Goal: Task Accomplishment & Management: Complete application form

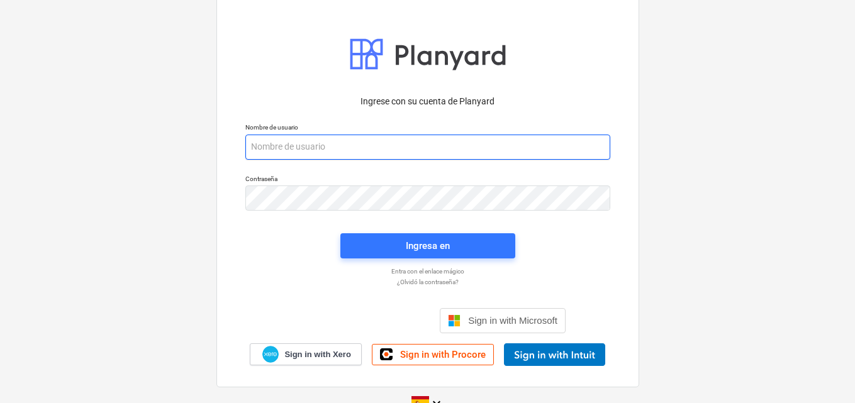
click at [284, 152] on input "email" at bounding box center [427, 147] width 365 height 25
paste input "[EMAIL_ADDRESS][DOMAIN_NAME]"
type input "[EMAIL_ADDRESS][DOMAIN_NAME]"
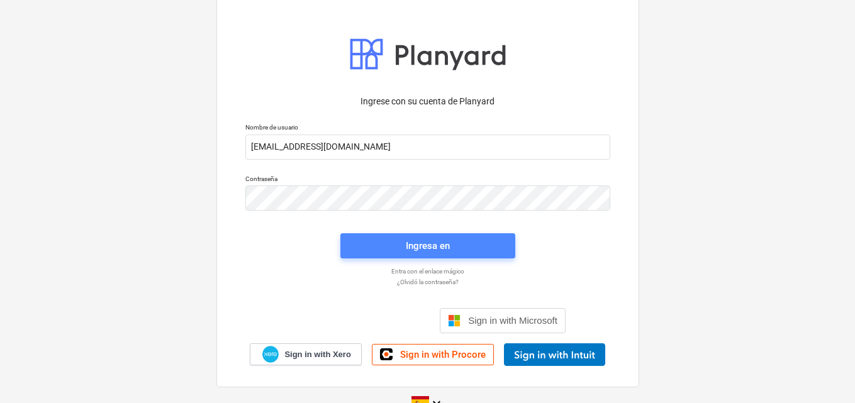
click at [383, 239] on span "Ingresa en" at bounding box center [428, 246] width 145 height 16
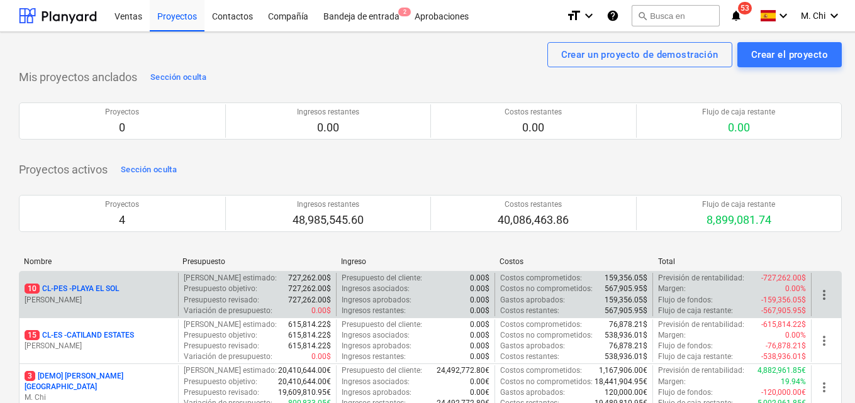
click at [99, 311] on div "10 CL-PES - PLAYA EL [PERSON_NAME]" at bounding box center [99, 294] width 159 height 43
click at [89, 305] on p "[PERSON_NAME]" at bounding box center [99, 300] width 149 height 11
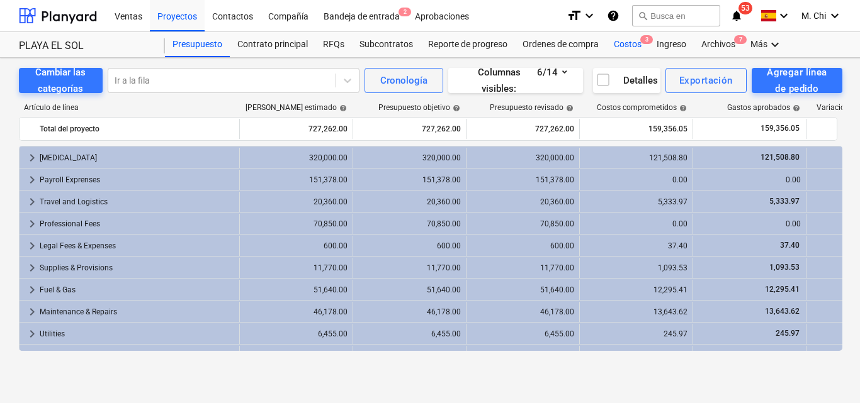
click at [634, 45] on div "Costos 3" at bounding box center [627, 44] width 43 height 25
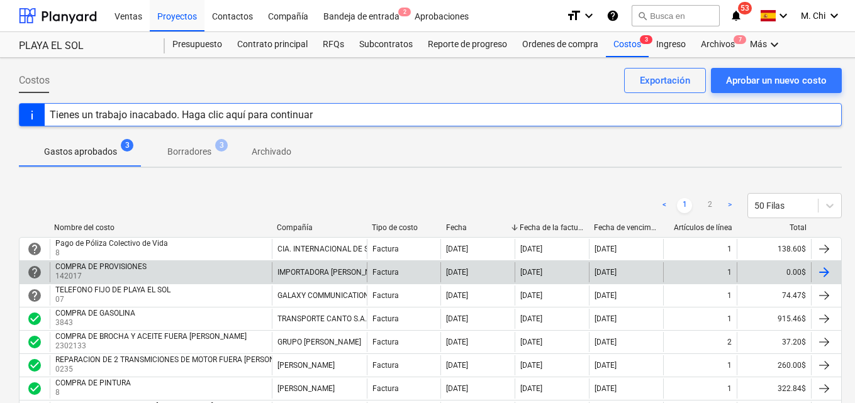
click at [821, 274] on div at bounding box center [824, 272] width 15 height 15
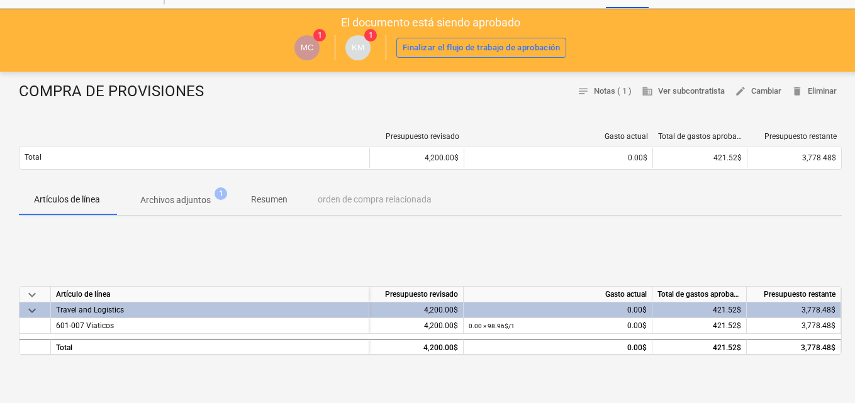
scroll to position [126, 0]
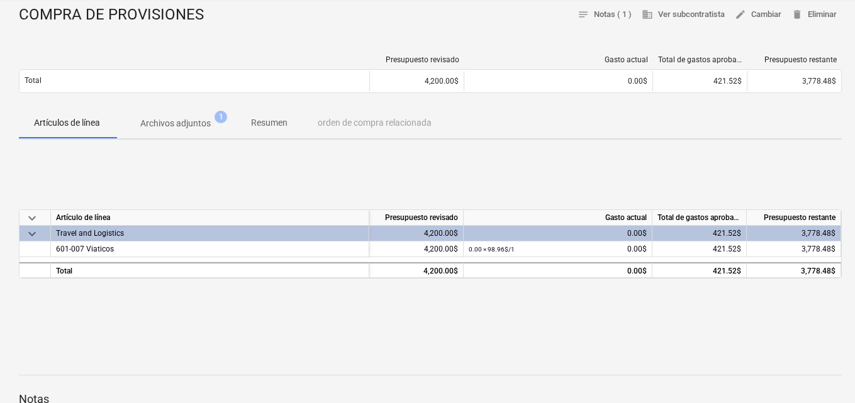
click at [89, 235] on div "Travel and Logistics" at bounding box center [210, 233] width 308 height 15
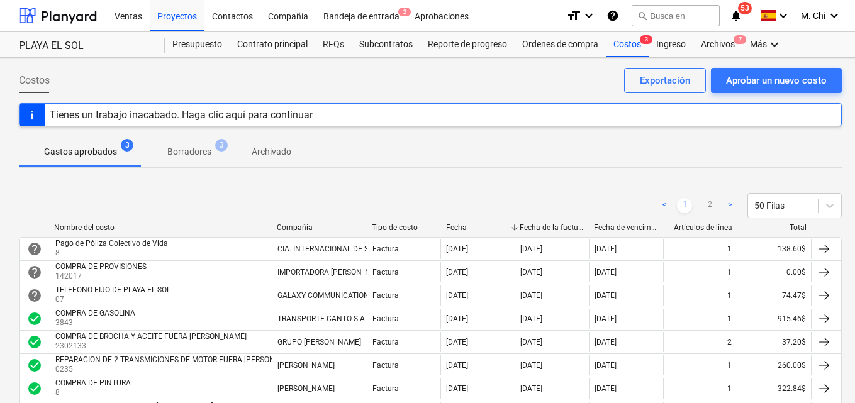
click at [116, 100] on div "Costos Aprobar un nuevo costo Exportación" at bounding box center [430, 85] width 823 height 35
click at [146, 116] on div "Tienes un trabajo inacabado. Haga clic aquí para continuar" at bounding box center [181, 115] width 263 height 12
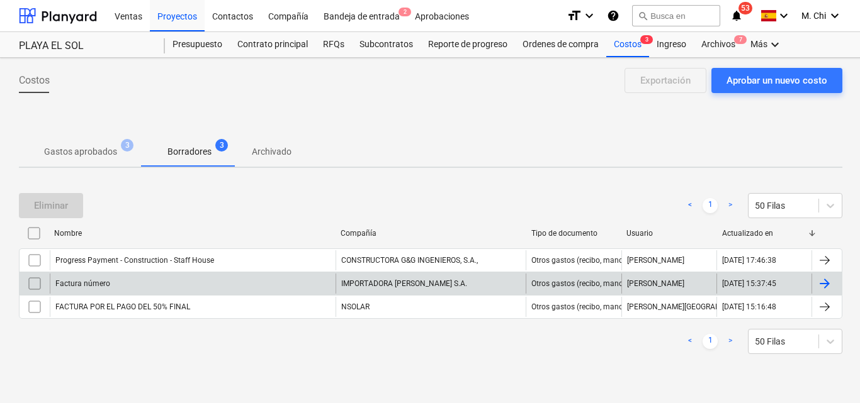
click at [823, 283] on div at bounding box center [824, 283] width 15 height 15
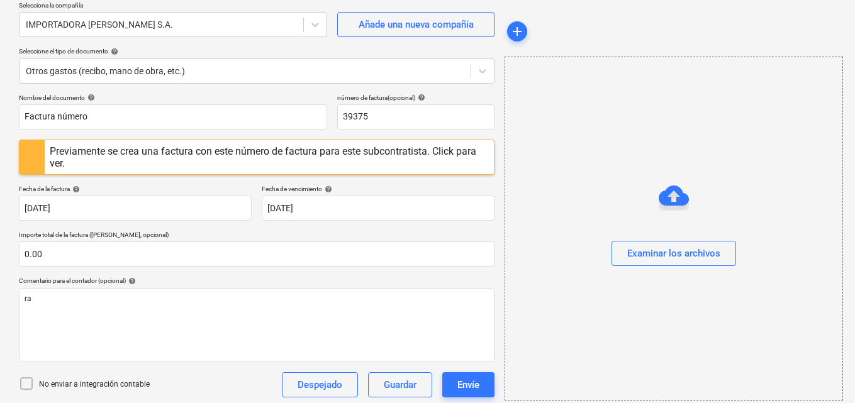
scroll to position [177, 0]
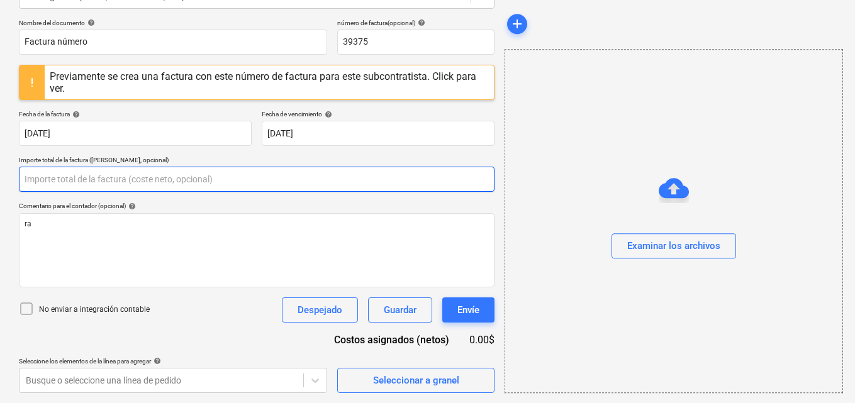
click at [47, 185] on input "text" at bounding box center [257, 179] width 476 height 25
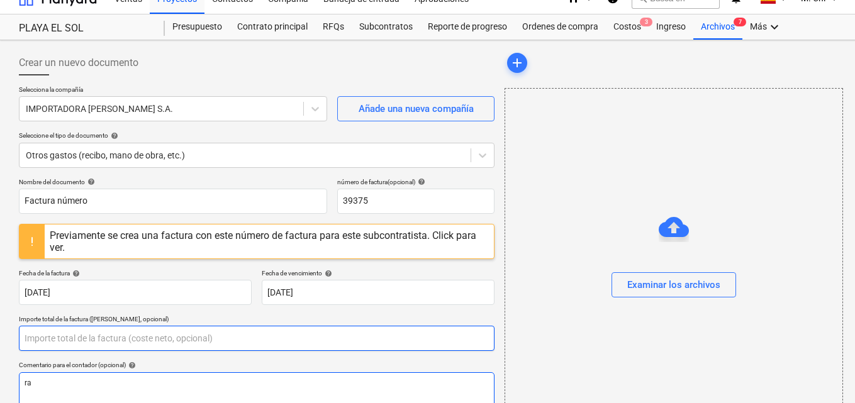
scroll to position [0, 0]
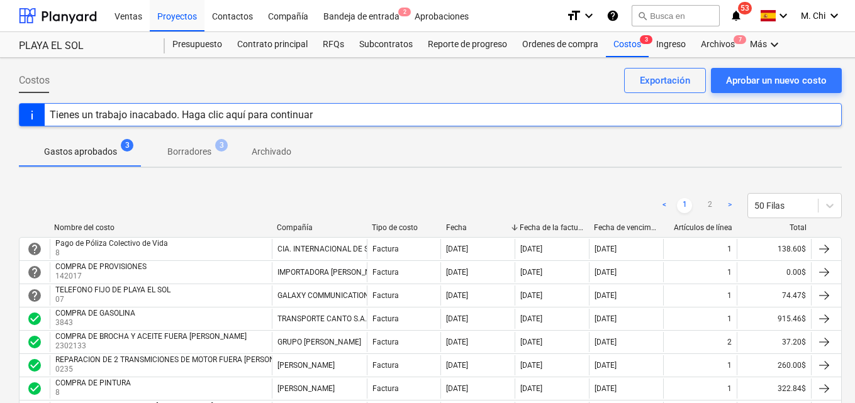
click at [210, 119] on div "Tienes un trabajo inacabado. Haga clic aquí para continuar" at bounding box center [181, 115] width 263 height 12
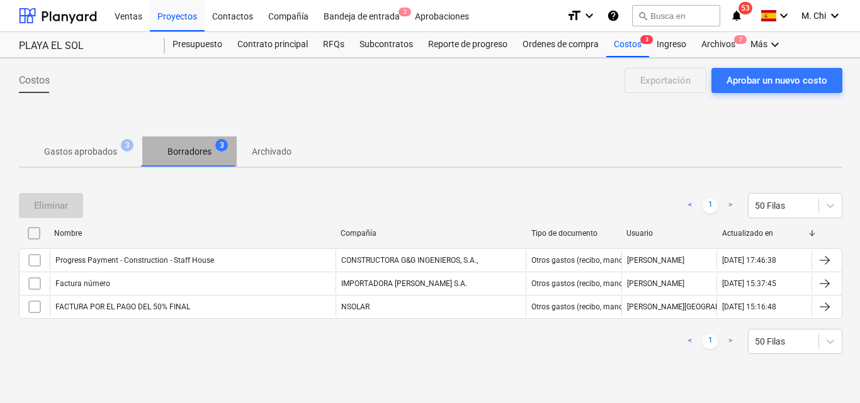
click at [189, 152] on p "Borradores" at bounding box center [189, 151] width 44 height 13
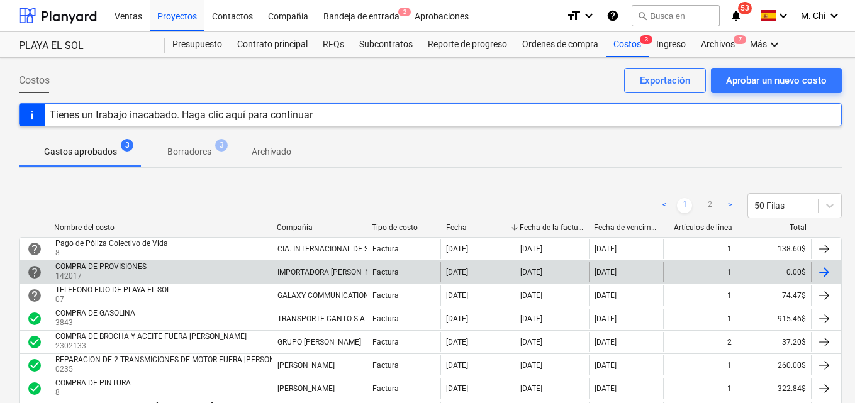
drag, startPoint x: 80, startPoint y: 268, endPoint x: 69, endPoint y: 274, distance: 12.4
click at [69, 274] on p "142017" at bounding box center [102, 276] width 94 height 11
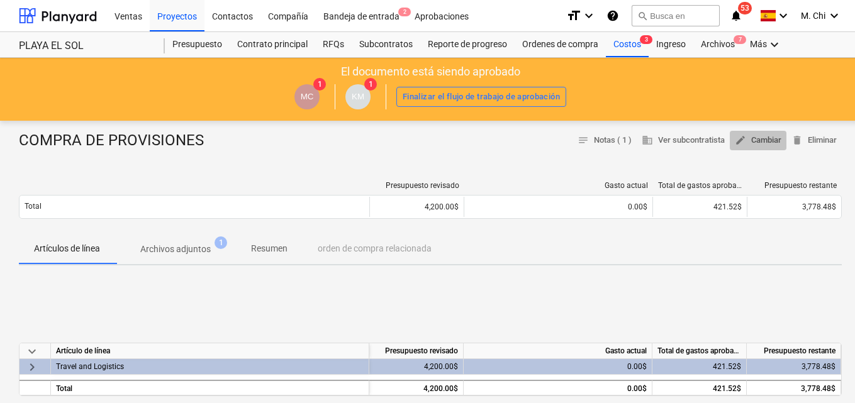
click at [771, 140] on span "edit Cambiar" at bounding box center [758, 140] width 47 height 14
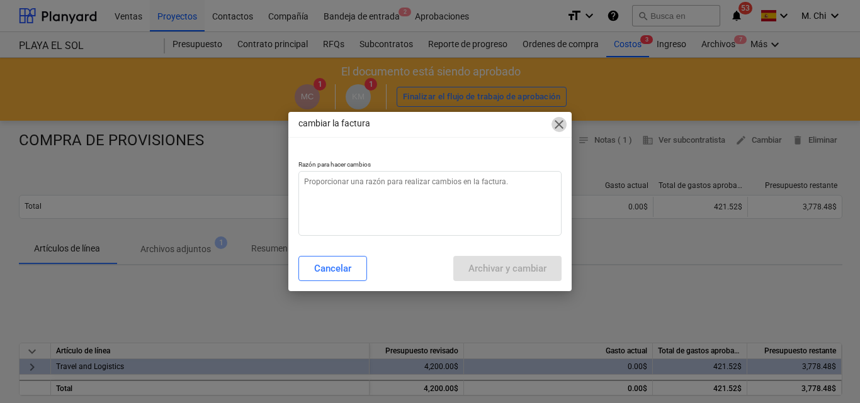
click at [560, 124] on span "close" at bounding box center [558, 124] width 15 height 15
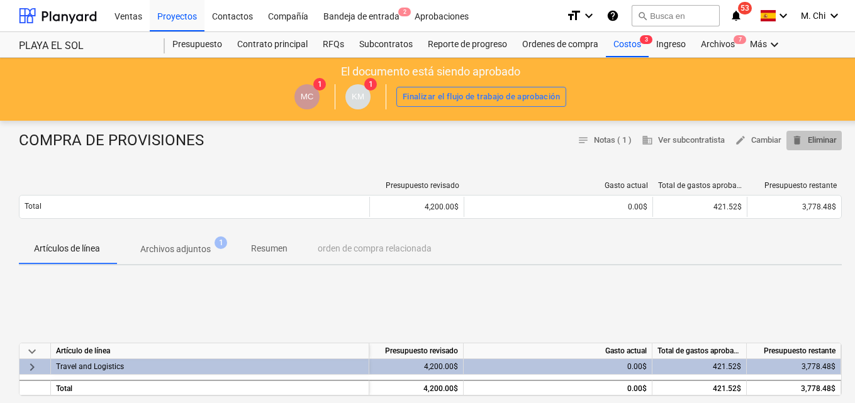
click at [823, 140] on span "delete Eliminar" at bounding box center [814, 140] width 45 height 14
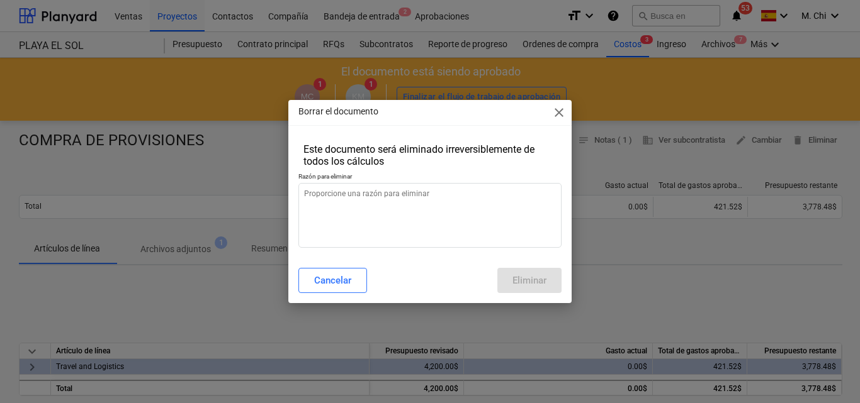
type textarea "x"
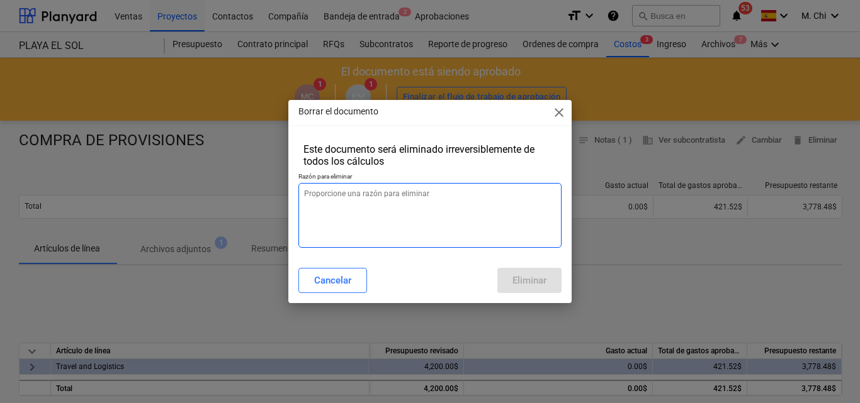
click at [353, 200] on textarea at bounding box center [429, 215] width 263 height 65
type textarea "n"
type textarea "x"
type textarea "no"
type textarea "x"
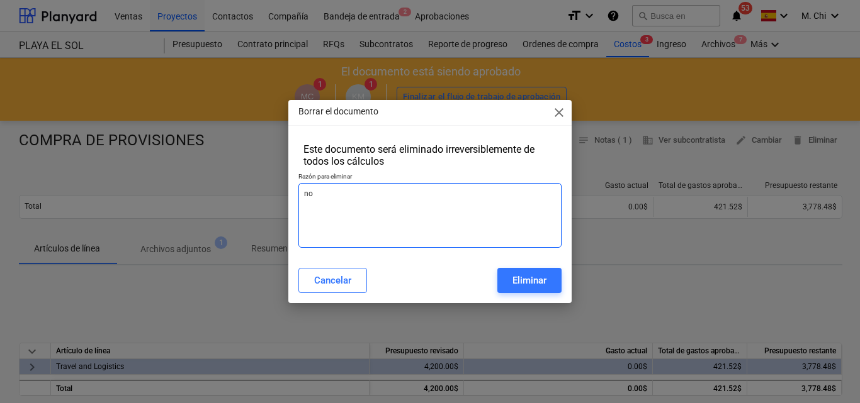
type textarea "no"
type textarea "x"
type textarea "no l"
type textarea "x"
type textarea "no le"
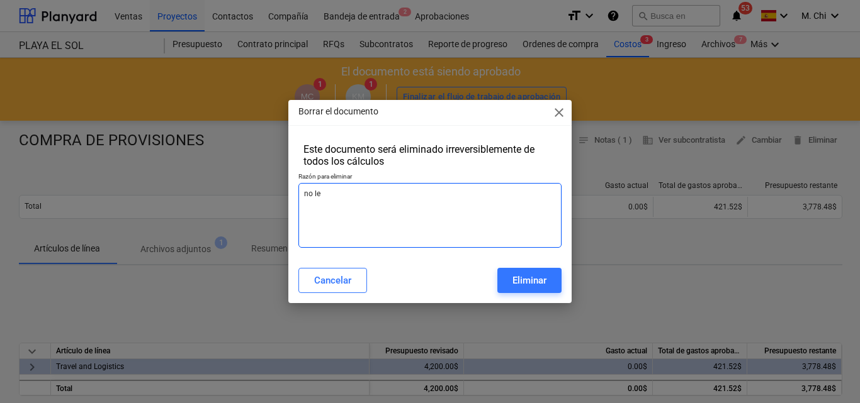
type textarea "x"
type textarea "no le"
type textarea "x"
type textarea "no le a"
type textarea "x"
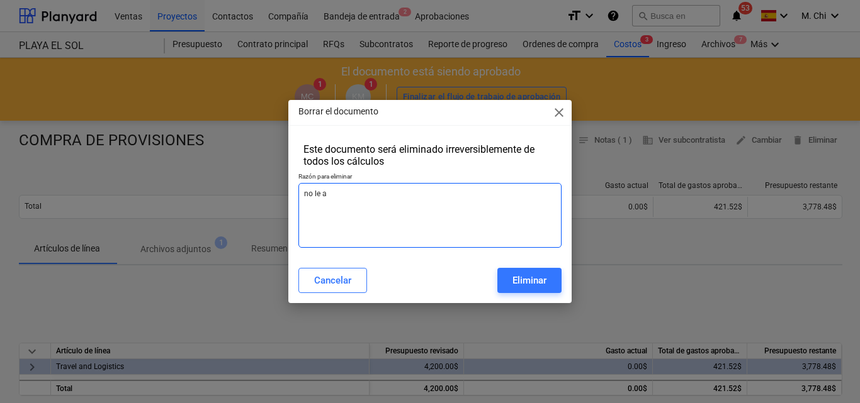
type textarea "no le ag"
type textarea "x"
type textarea "no le agr"
type textarea "x"
type textarea "no le agre"
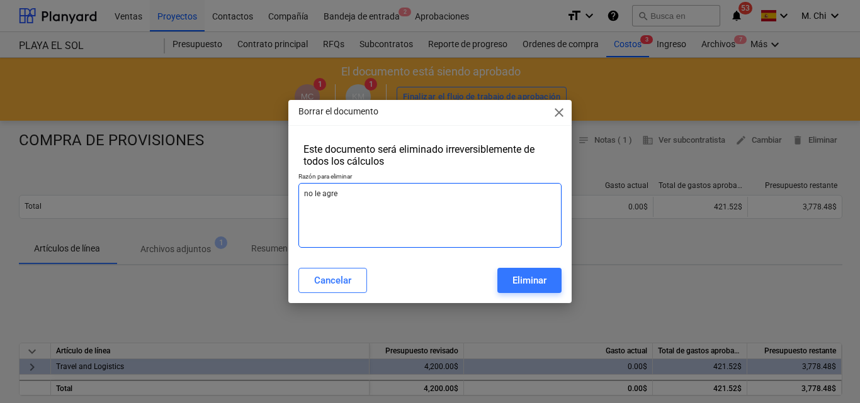
type textarea "x"
type textarea "no le agreg"
type textarea "x"
type textarea "no le agregu"
type textarea "x"
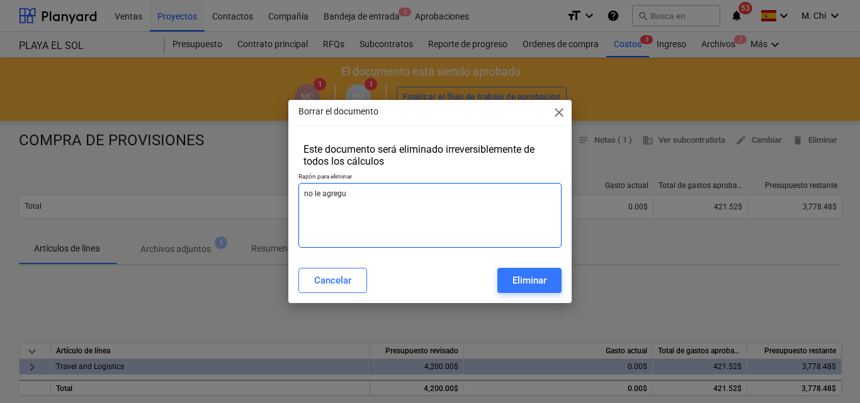
type textarea "no le agregue"
type textarea "x"
type textarea "no le agregue"
type textarea "x"
type textarea "no le agregue l"
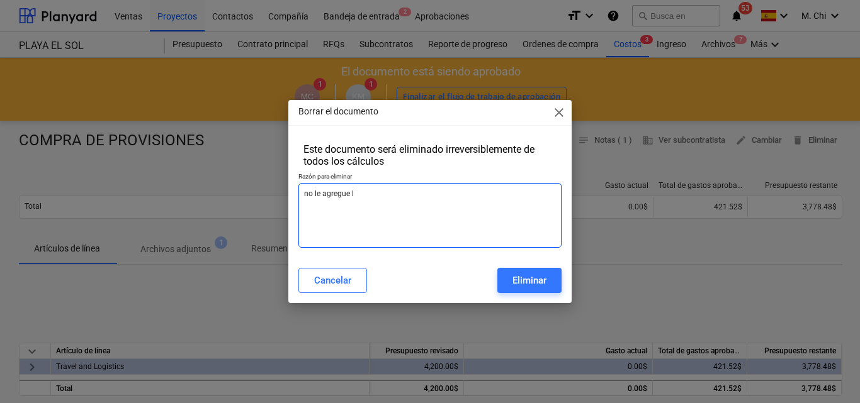
type textarea "x"
type textarea "no le agregue la"
type textarea "x"
type textarea "no le agregue la"
type textarea "x"
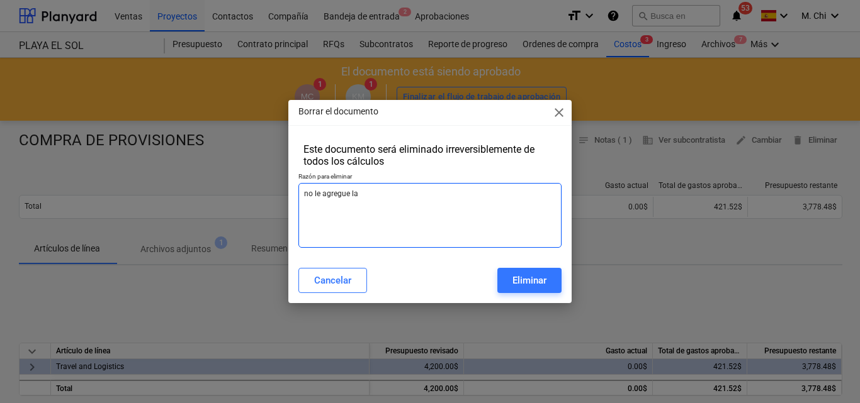
type textarea "no le agregue la c"
type textarea "x"
type textarea "no le agregue la ca"
type textarea "x"
type textarea "no le agregue la can"
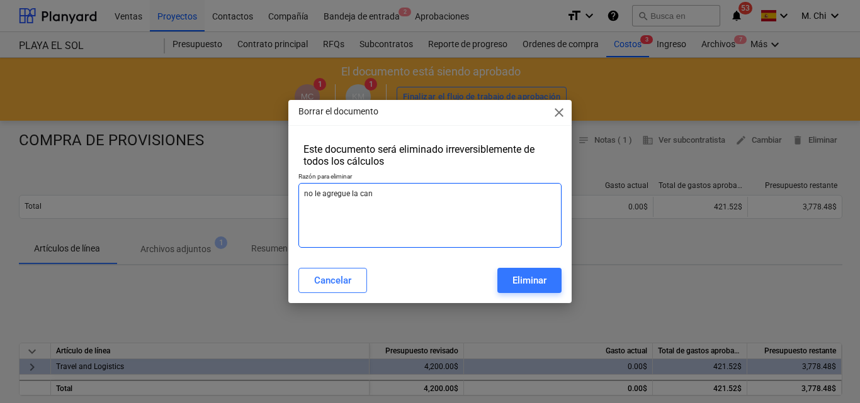
type textarea "x"
type textarea "no le agregue la cant"
type textarea "x"
type textarea "no le agregue la canti"
type textarea "x"
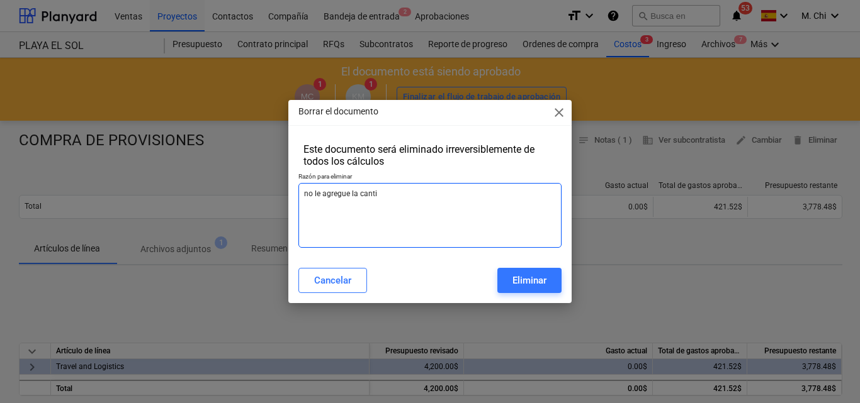
type textarea "no le agregue la cantid"
type textarea "x"
type textarea "no le agregue la cantida"
type textarea "x"
type textarea "no le agregue la cantidad"
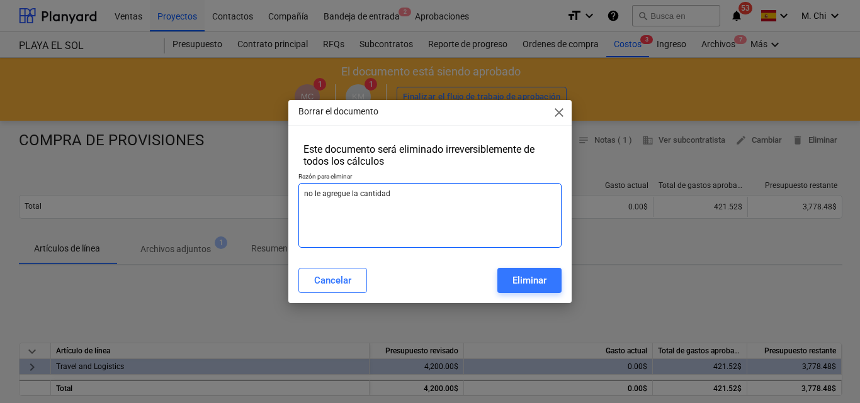
type textarea "x"
type textarea "no le agregue la cantidad"
type textarea "x"
type textarea "no le agregue la cantidad"
type textarea "x"
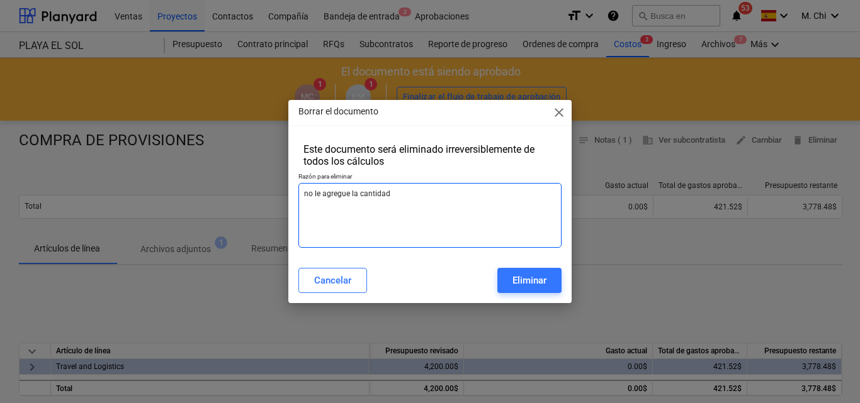
type textarea "no le agregue la cantida"
type textarea "x"
type textarea "no le agregue la canti"
type textarea "x"
type textarea "no le agregue la cant"
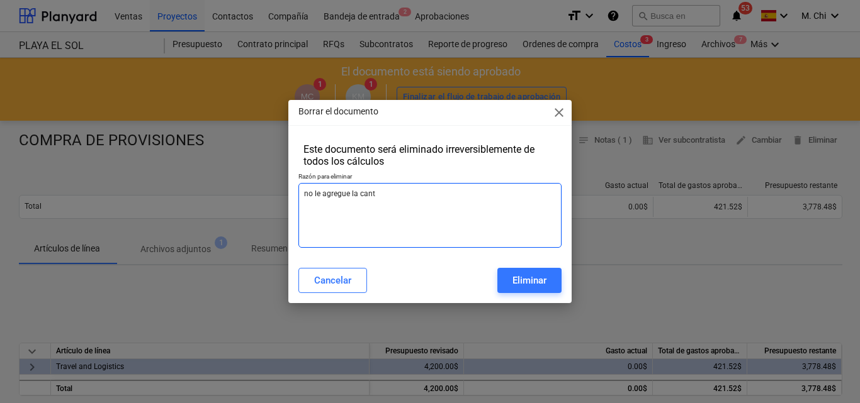
type textarea "x"
type textarea "no le agregue la can"
type textarea "x"
type textarea "no le agregue la ca"
type textarea "x"
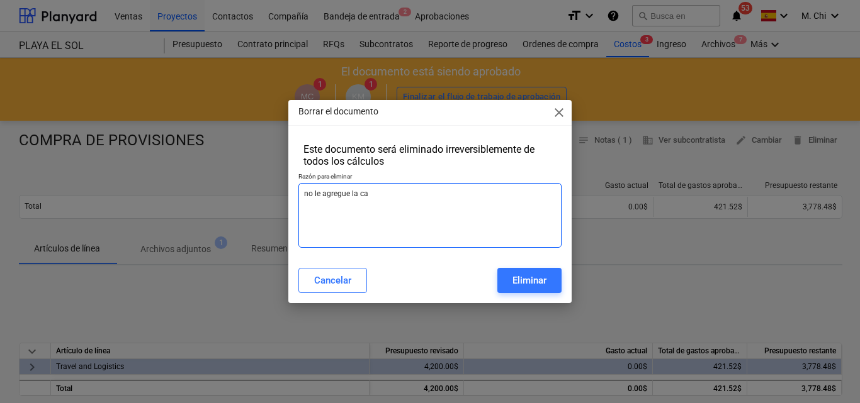
type textarea "no le agregue la c"
type textarea "x"
type textarea "no le agregue la"
type textarea "x"
type textarea "no le agregue la"
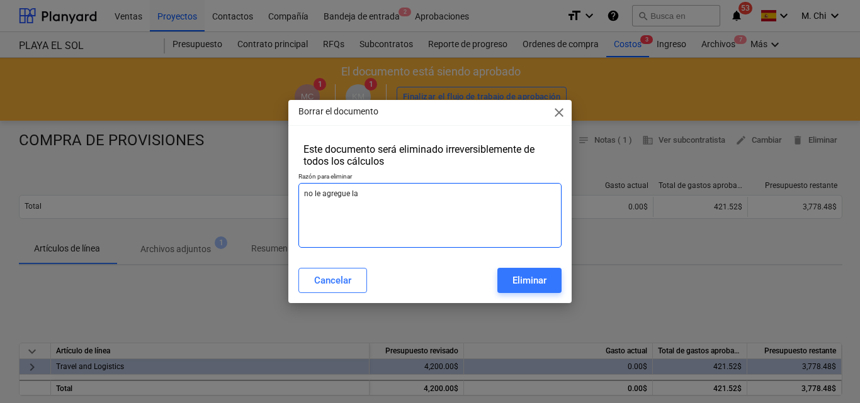
type textarea "x"
type textarea "no le agregue l"
type textarea "x"
type textarea "no le agregue"
type textarea "x"
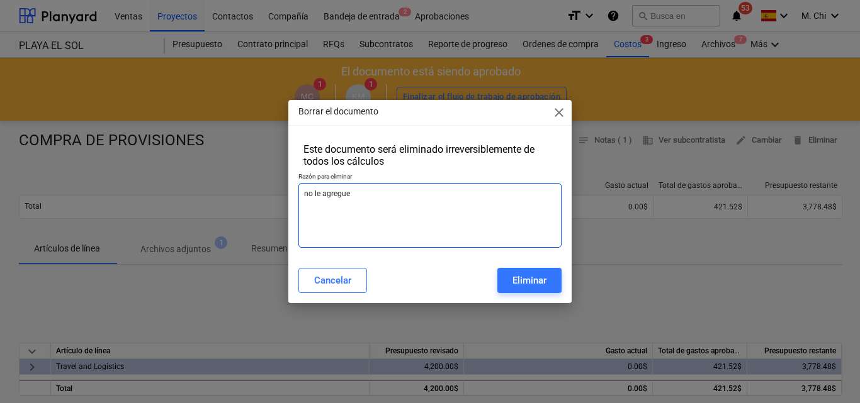
type textarea "no le agregue e"
type textarea "x"
type textarea "no le agregue el"
type textarea "x"
type textarea "no le agregue el"
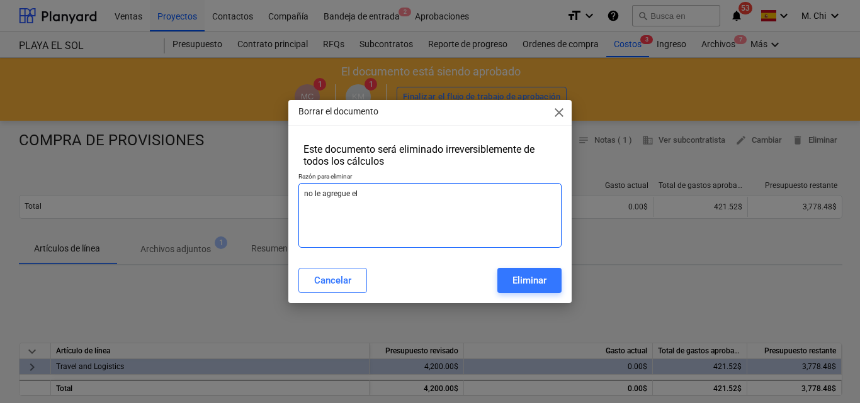
type textarea "x"
type textarea "no le agregue el v"
type textarea "x"
type textarea "no le agregue el va"
type textarea "x"
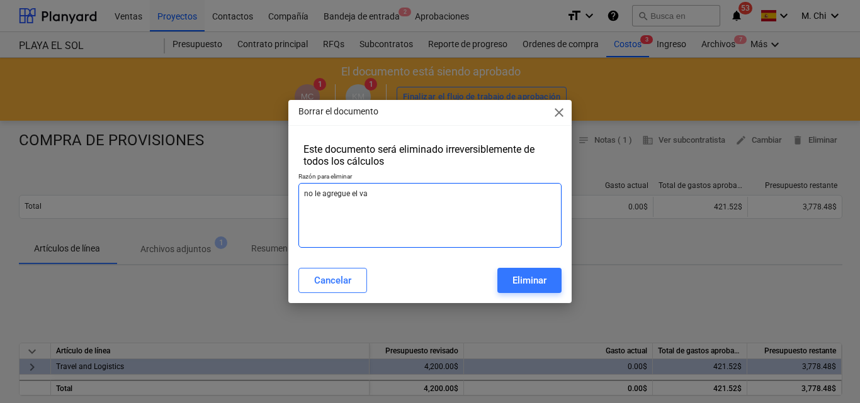
type textarea "no le agregue el val"
type textarea "x"
type textarea "no le agregue el valo"
type textarea "x"
type textarea "no le agregue el valor"
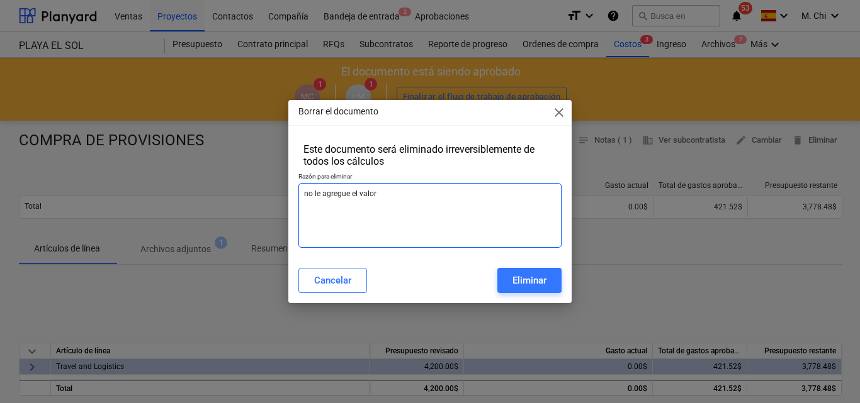
type textarea "x"
type textarea "no le agregue el valor"
type textarea "x"
type textarea "no le agregue el valor g"
type textarea "x"
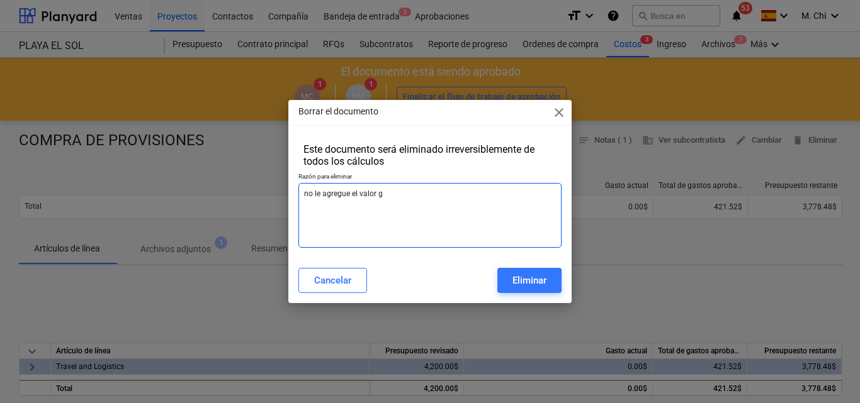
type textarea "no le agregue el valor ga"
type textarea "x"
type textarea "no le agregue el valor gas"
type textarea "x"
type textarea "no le agregue el valor gast"
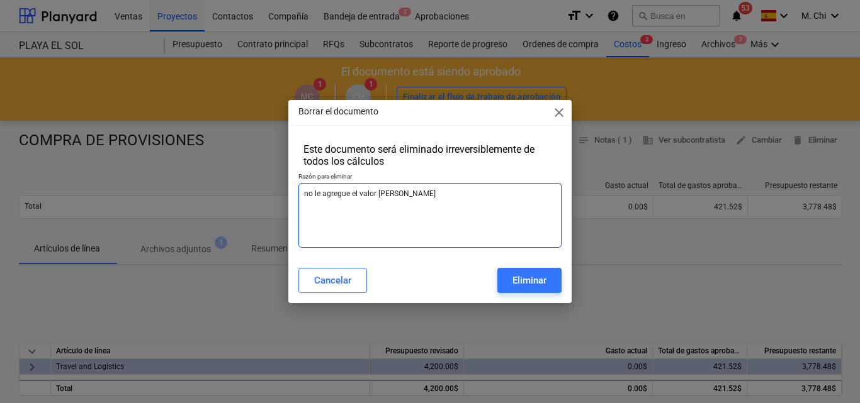
type textarea "x"
type textarea "no le agregue el valor gasta"
type textarea "x"
type textarea "no le agregue el valor gastad"
type textarea "x"
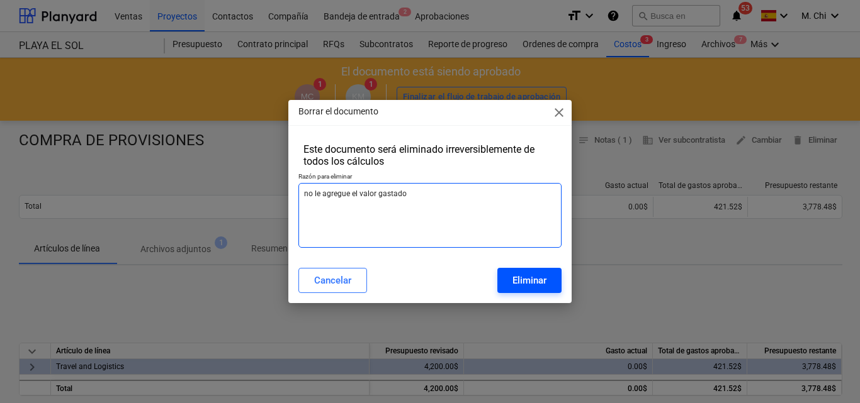
type textarea "no le agregue el valor gastado"
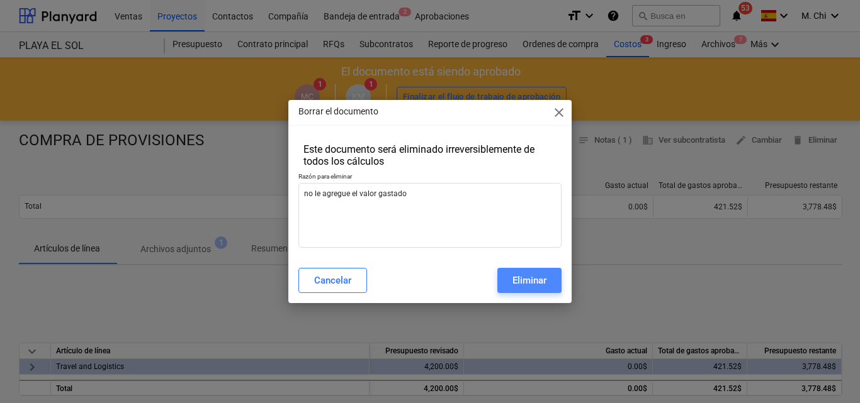
click at [532, 278] on div "Eliminar" at bounding box center [529, 281] width 34 height 16
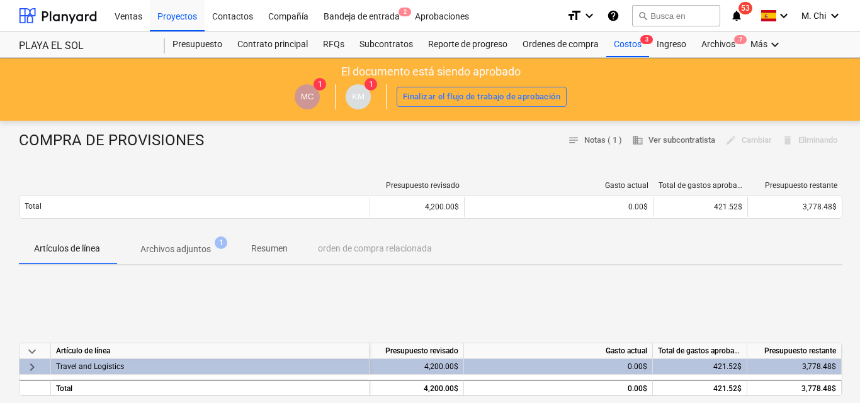
type textarea "x"
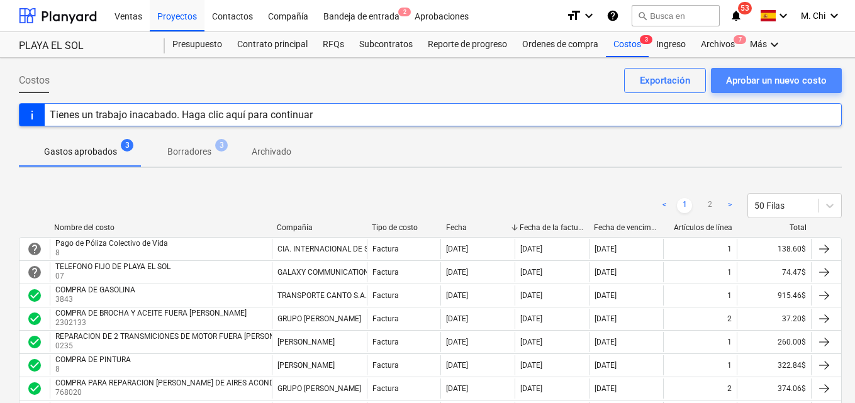
click at [789, 90] on button "Aprobar un nuevo costo" at bounding box center [776, 80] width 131 height 25
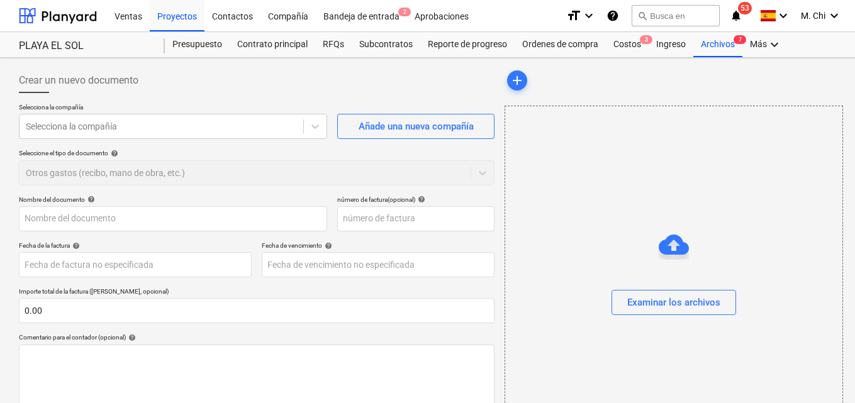
click at [787, 83] on div "add" at bounding box center [673, 80] width 337 height 25
click at [133, 139] on div "Selecciona la compañía Selecciona la compañía Añade una nueva compañía Seleccio…" at bounding box center [257, 149] width 476 height 93
click at [136, 135] on div "Selecciona la compañía" at bounding box center [162, 127] width 284 height 18
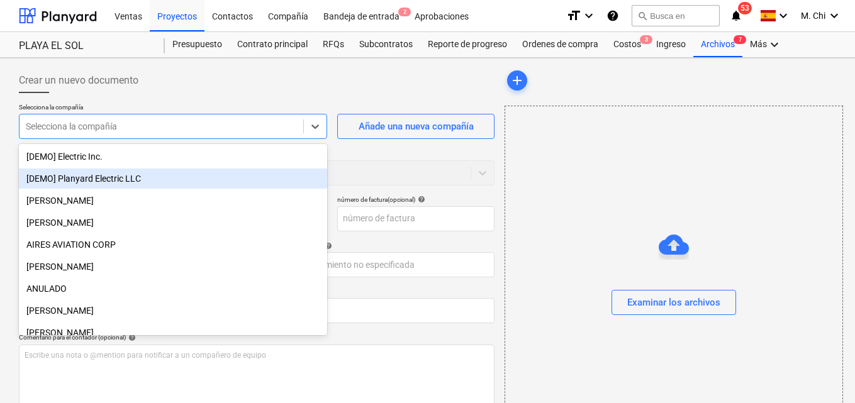
click at [98, 127] on div at bounding box center [161, 126] width 271 height 13
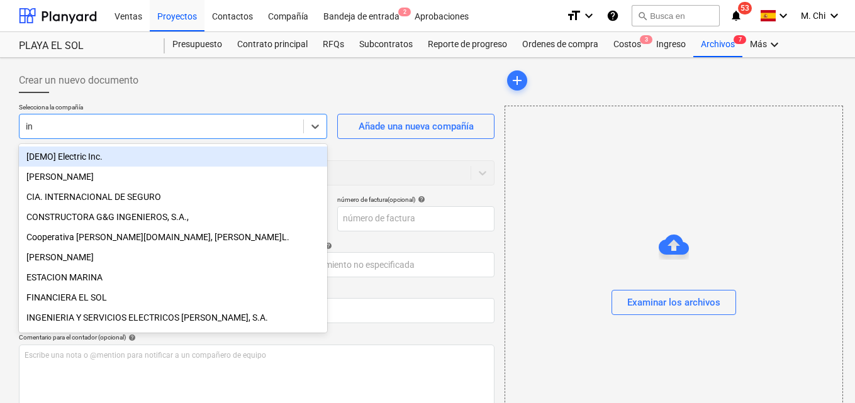
type input "i"
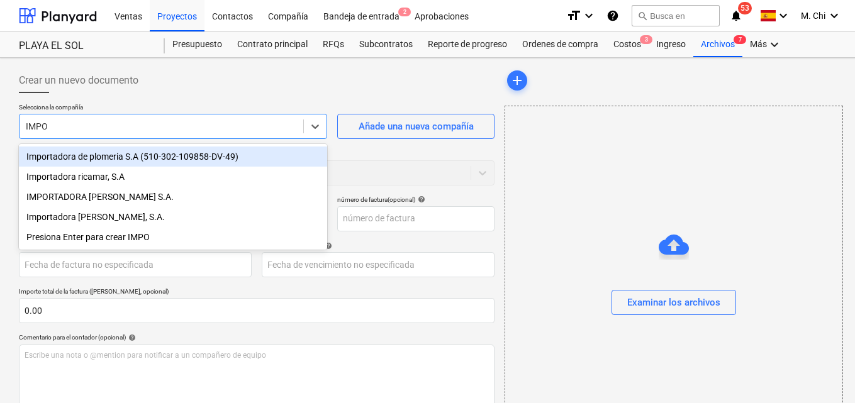
type input "IMPOR"
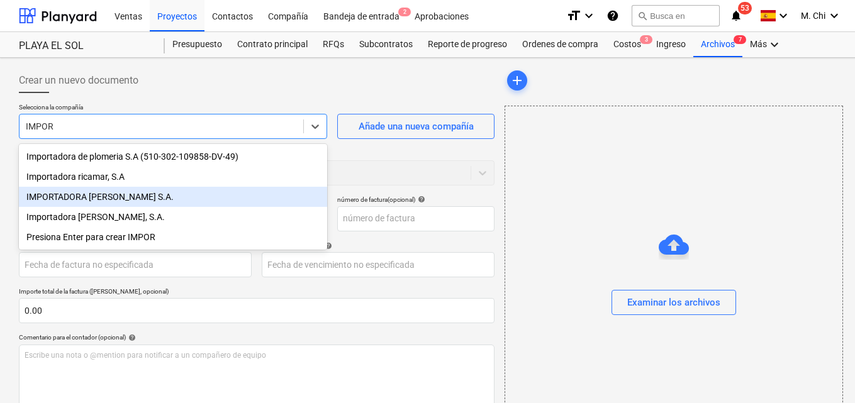
click at [82, 203] on div "IMPORTADORA [PERSON_NAME] S.A." at bounding box center [173, 197] width 308 height 20
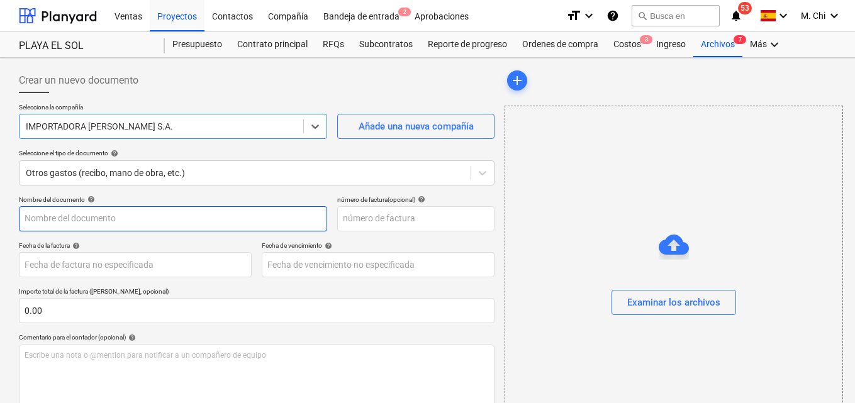
click at [61, 214] on input "text" at bounding box center [173, 218] width 308 height 25
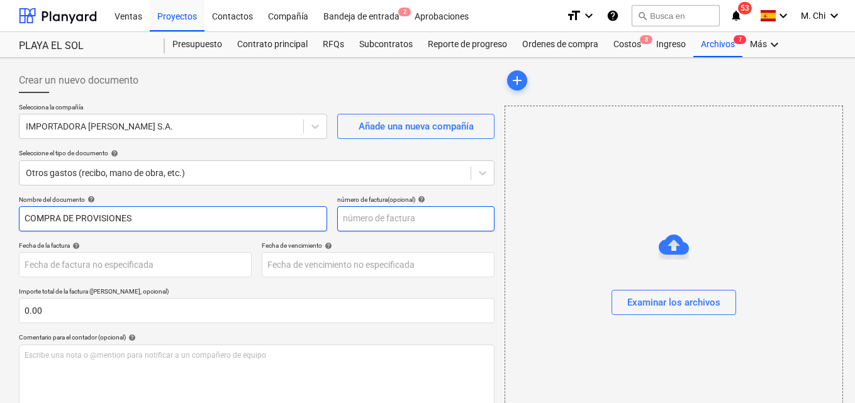
type input "COMPRA DE PROVISIONES"
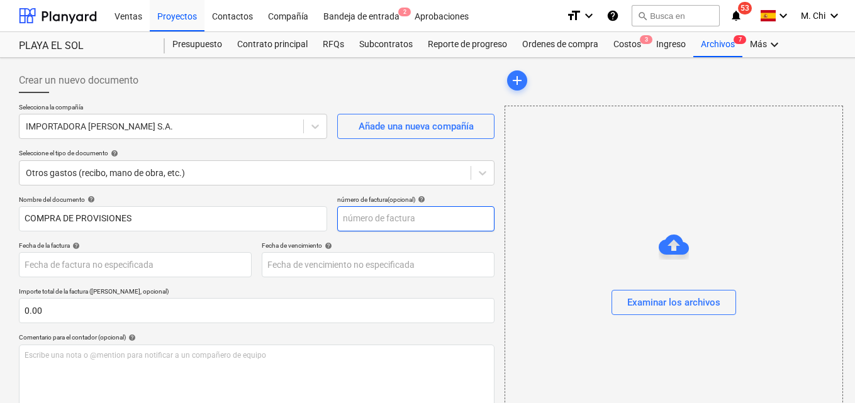
click at [402, 222] on input "text" at bounding box center [415, 218] width 157 height 25
type input "142017"
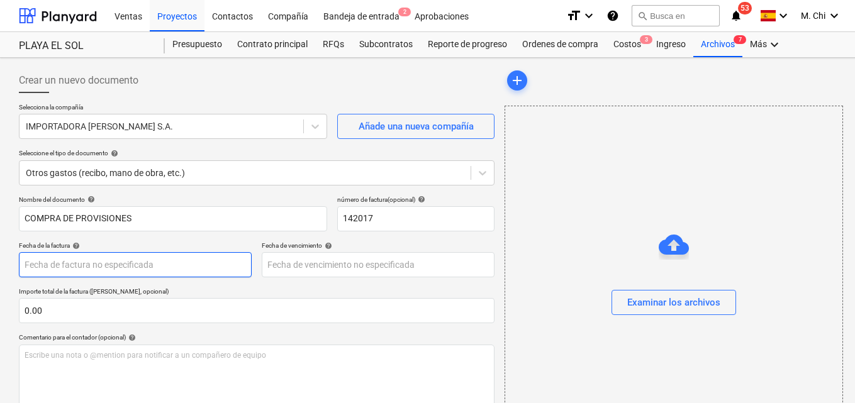
click at [99, 269] on body "Ventas Proyectos Contactos Compañía Bandeja de entrada 2 Aprobaciones format_si…" at bounding box center [427, 201] width 855 height 403
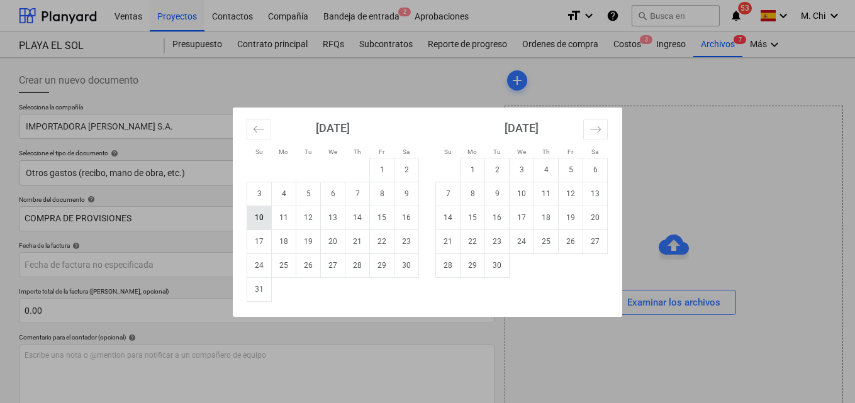
click at [264, 219] on td "10" at bounding box center [259, 218] width 25 height 24
type input "[DATE]"
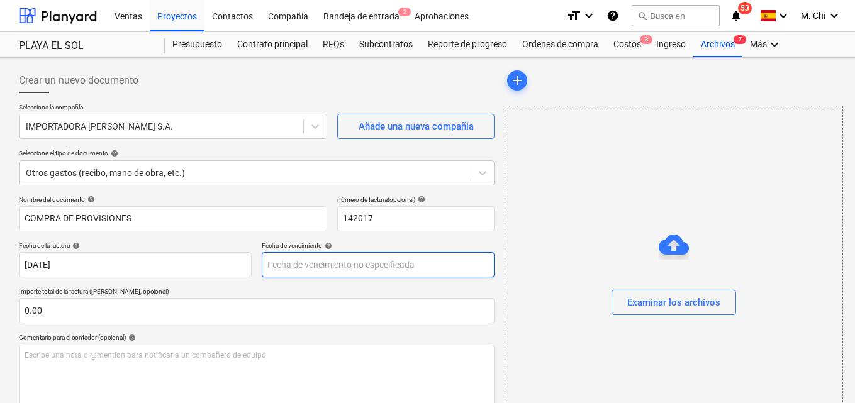
click at [308, 254] on body "Ventas Proyectos Contactos Compañía Bandeja de entrada 2 Aprobaciones format_si…" at bounding box center [427, 201] width 855 height 403
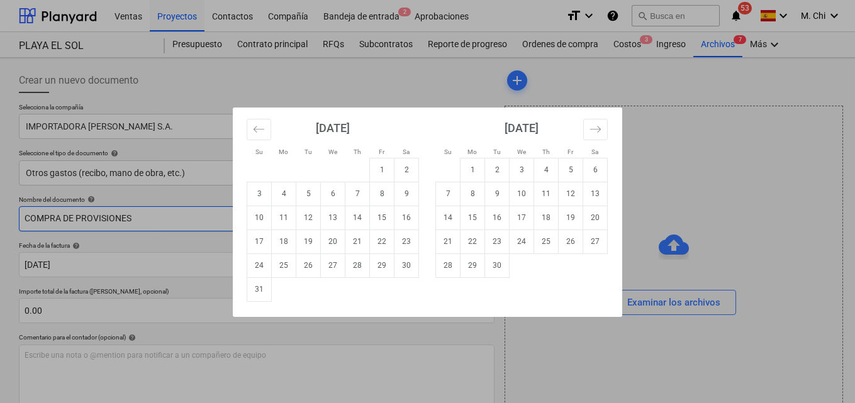
click at [264, 223] on td "10" at bounding box center [259, 218] width 25 height 24
type input "[DATE]"
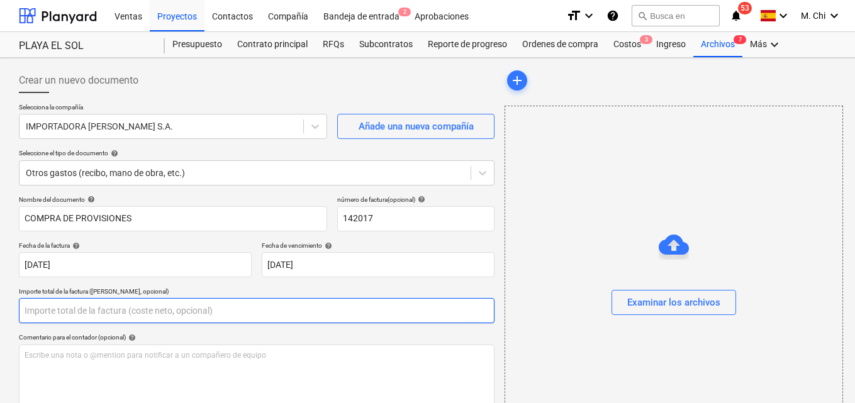
click at [92, 306] on input "text" at bounding box center [257, 310] width 476 height 25
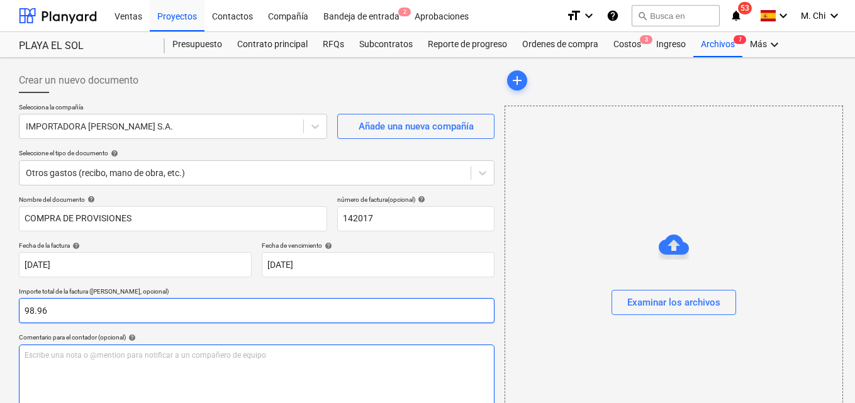
type input "98.96"
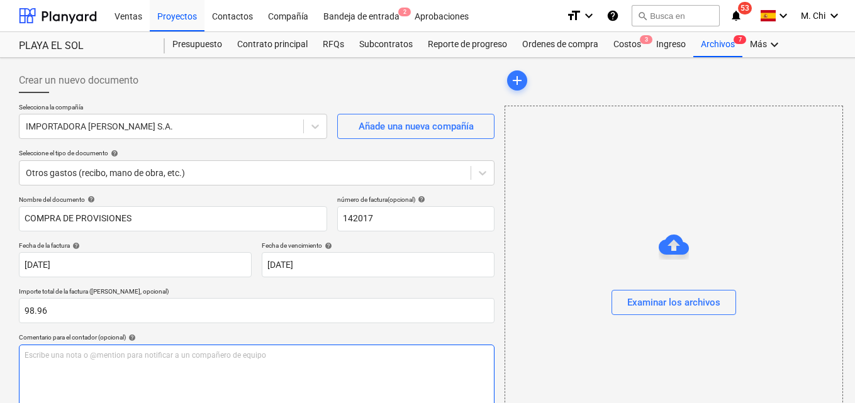
click at [76, 364] on div "Escribe una nota o @mention para notificar a un compañero de equipo ﻿" at bounding box center [257, 382] width 476 height 74
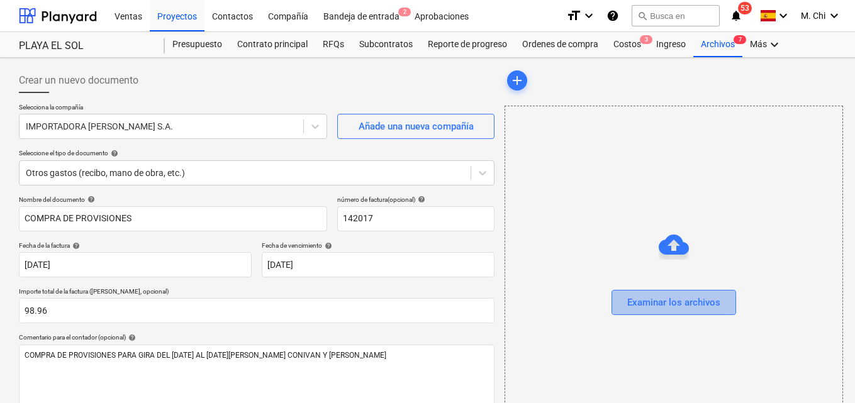
click at [717, 313] on button "Examinar los archivos" at bounding box center [674, 302] width 125 height 25
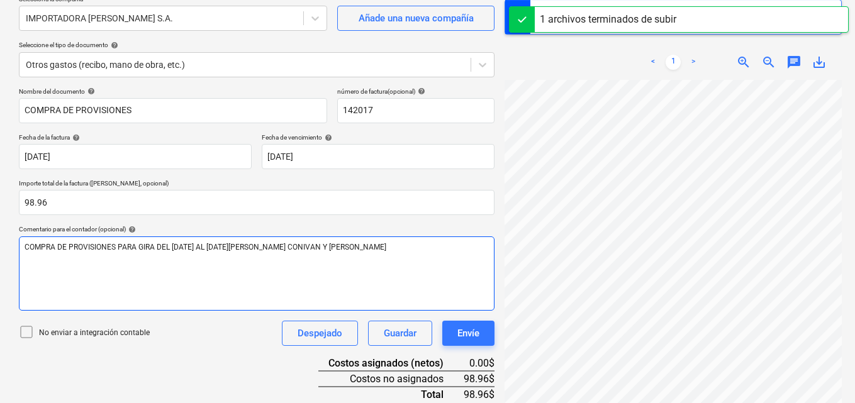
scroll to position [163, 0]
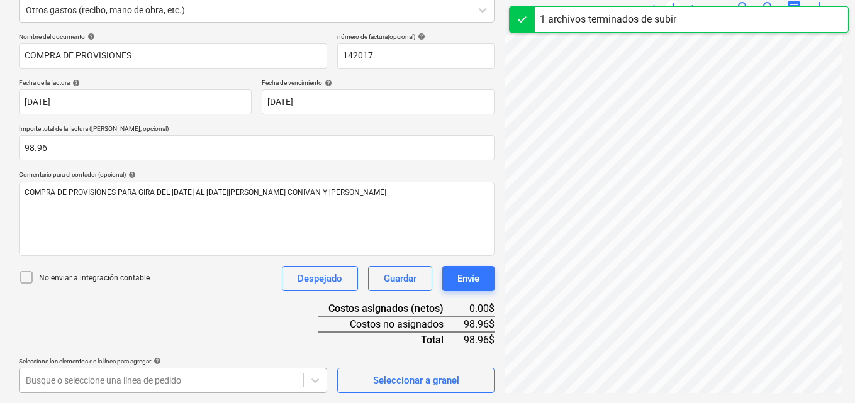
click at [108, 240] on body "Ventas Proyectos Contactos Compañía Bandeja de entrada 2 Aprobaciones format_si…" at bounding box center [427, 38] width 855 height 403
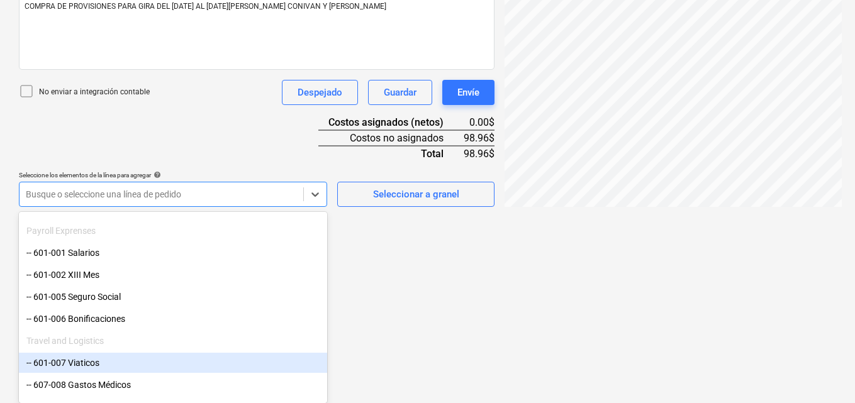
scroll to position [189, 0]
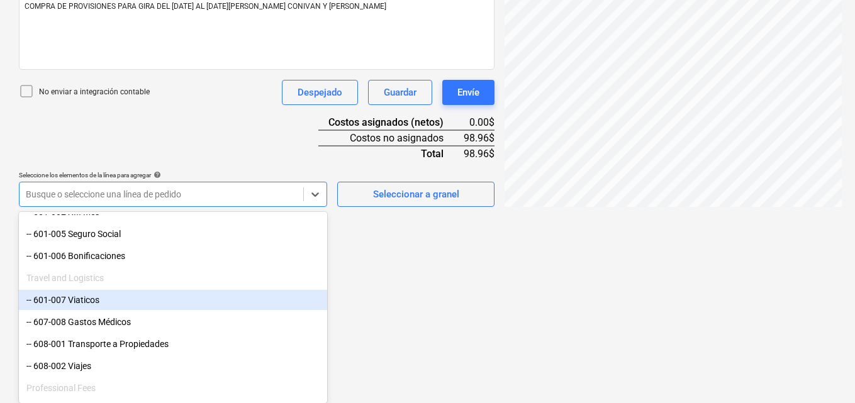
click at [90, 300] on div "-- 601-007 Viaticos" at bounding box center [173, 300] width 308 height 20
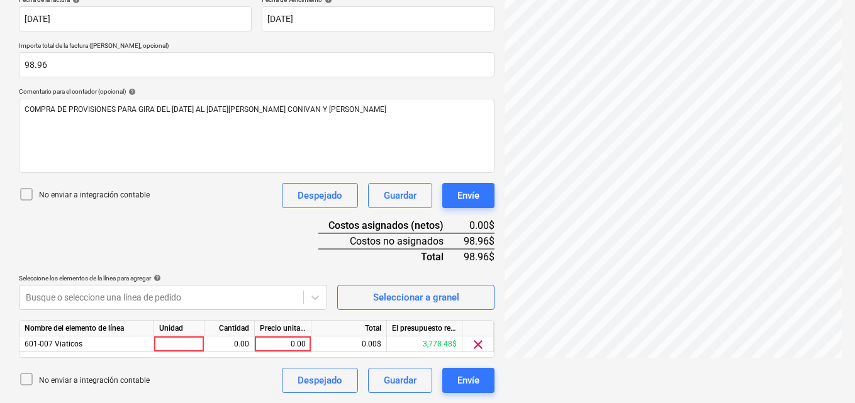
scroll to position [246, 0]
click at [189, 336] on div "Unidad" at bounding box center [179, 329] width 50 height 16
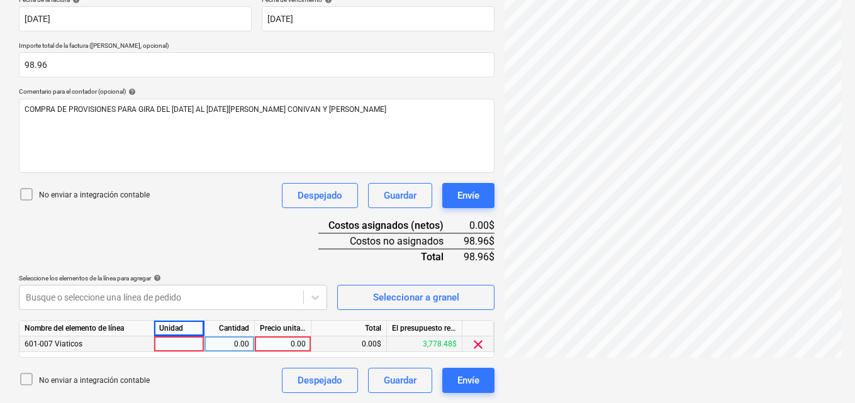
click at [179, 342] on div at bounding box center [179, 345] width 50 height 16
click at [237, 348] on div "0.00" at bounding box center [230, 345] width 40 height 16
type input "1"
click at [266, 340] on div "0.00" at bounding box center [283, 345] width 46 height 16
type input "98.96"
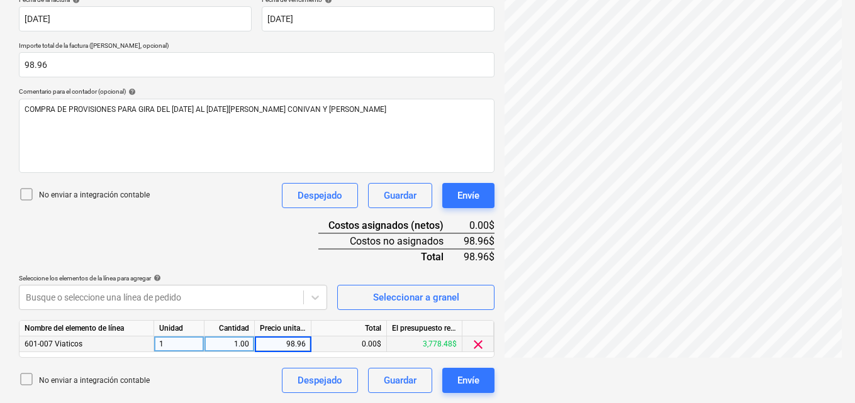
click at [580, 371] on div "Súper Carnes ...pdf clear add sort < 1 > zoom_in zoom_out chat 0 save_alt" at bounding box center [673, 108] width 347 height 582
click at [465, 384] on div "Envíe" at bounding box center [469, 381] width 22 height 16
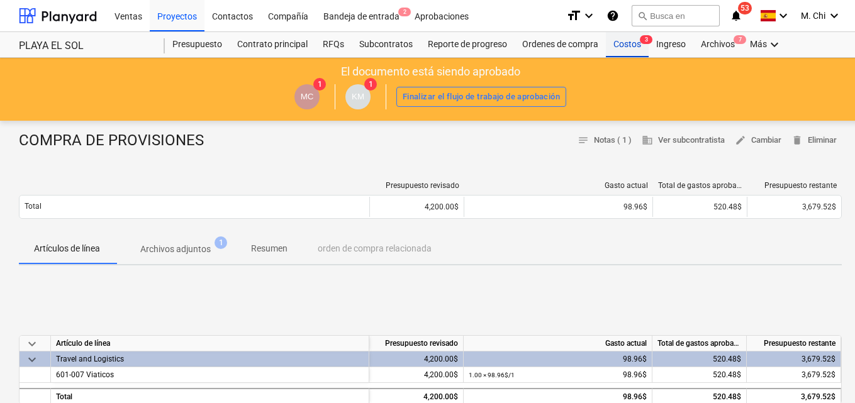
click at [627, 46] on div "Costos 3" at bounding box center [627, 44] width 43 height 25
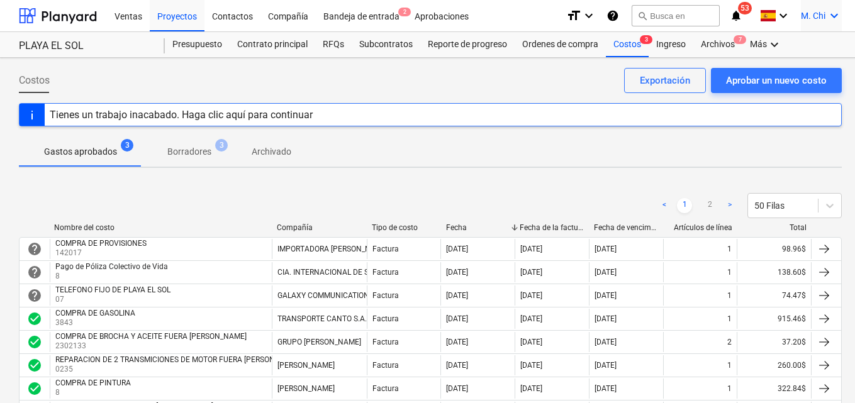
click at [836, 13] on icon "keyboard_arrow_down" at bounding box center [834, 15] width 15 height 15
click at [802, 68] on div "Desconecta." at bounding box center [805, 69] width 76 height 20
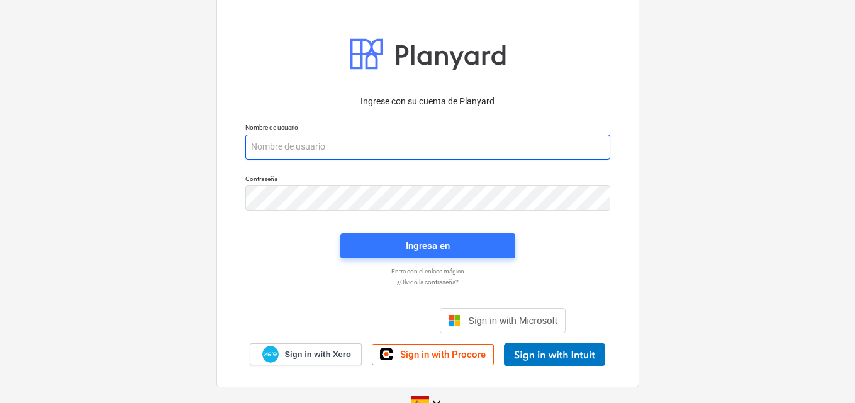
click at [285, 147] on input "email" at bounding box center [427, 147] width 365 height 25
paste input "[EMAIL_ADDRESS][DOMAIN_NAME]"
type input "[EMAIL_ADDRESS][DOMAIN_NAME]"
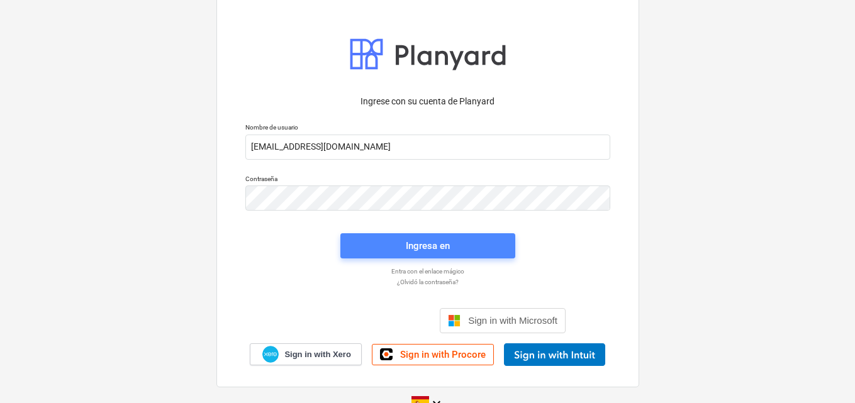
click at [409, 241] on div "Ingresa en" at bounding box center [428, 246] width 44 height 16
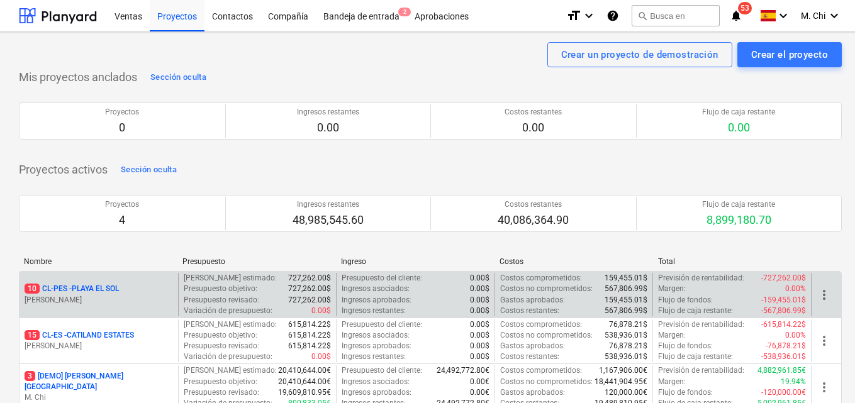
click at [95, 284] on p "10 CL-PES - [GEOGRAPHIC_DATA]" at bounding box center [72, 289] width 94 height 11
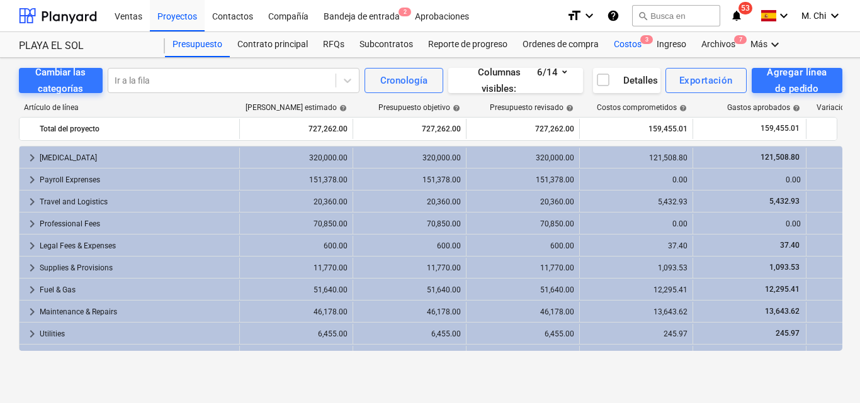
click at [630, 45] on div "Costos 3" at bounding box center [627, 44] width 43 height 25
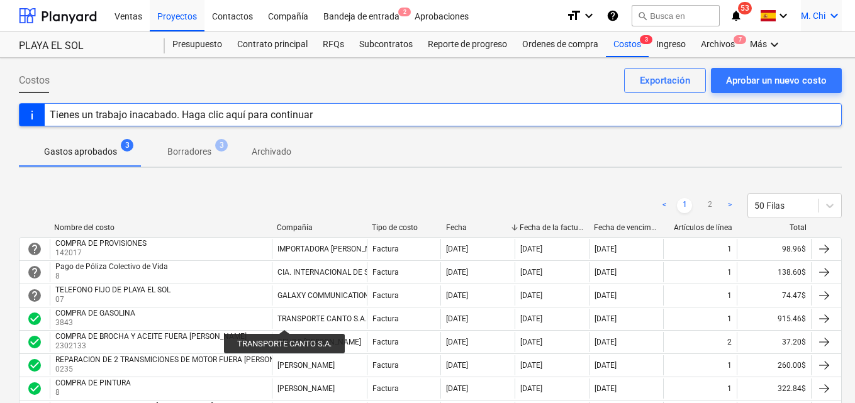
click at [835, 15] on icon "keyboard_arrow_down" at bounding box center [834, 15] width 15 height 15
click at [806, 69] on div "Desconecta." at bounding box center [805, 69] width 76 height 20
